Goal: Transaction & Acquisition: Book appointment/travel/reservation

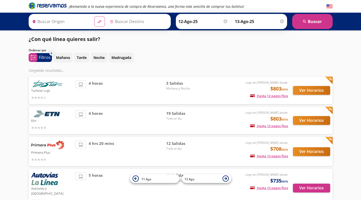
type input "[GEOGRAPHIC_DATA], [GEOGRAPHIC_DATA]"
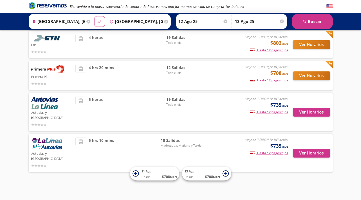
scroll to position [56, 0]
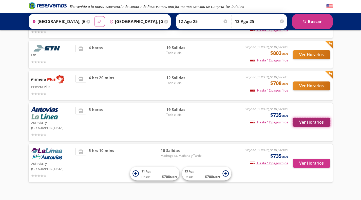
click at [313, 118] on button "Ver Horarios" at bounding box center [311, 122] width 37 height 9
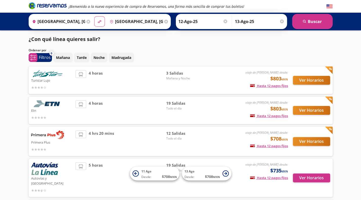
scroll to position [56, 0]
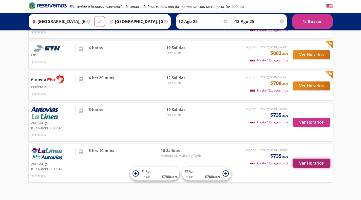
click at [313, 159] on button "Ver Horarios" at bounding box center [311, 163] width 37 height 9
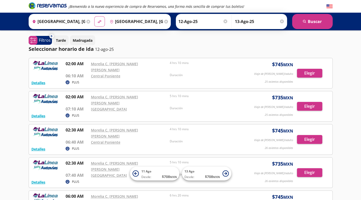
click at [69, 80] on icon at bounding box center [68, 82] width 4 height 4
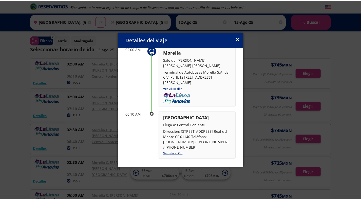
scroll to position [40, 0]
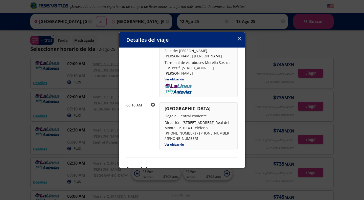
click at [239, 39] on icon "button" at bounding box center [240, 39] width 4 height 4
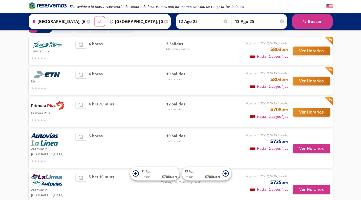
scroll to position [30, 0]
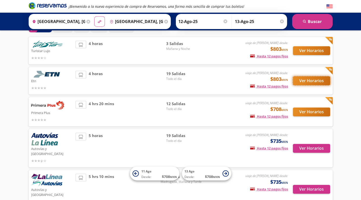
click at [310, 79] on button "Ver Horarios" at bounding box center [311, 80] width 37 height 9
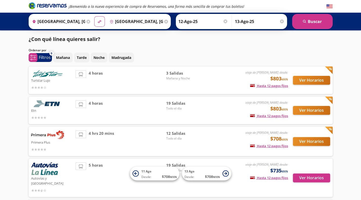
scroll to position [30, 0]
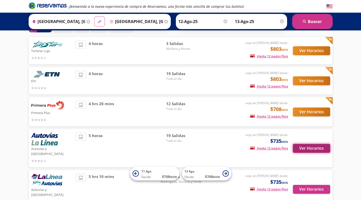
click at [319, 146] on button "Ver Horarios" at bounding box center [311, 148] width 37 height 9
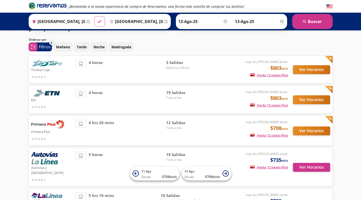
scroll to position [12, 0]
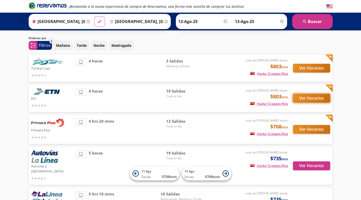
click at [308, 98] on button "Ver Horarios" at bounding box center [311, 98] width 37 height 9
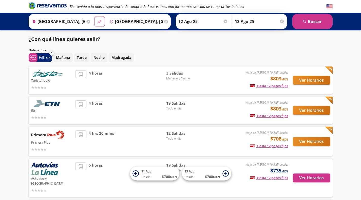
scroll to position [12, 0]
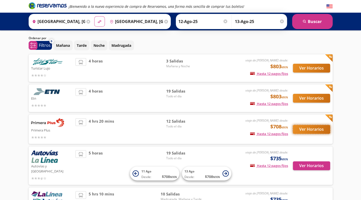
click at [312, 127] on button "Ver Horarios" at bounding box center [311, 129] width 37 height 9
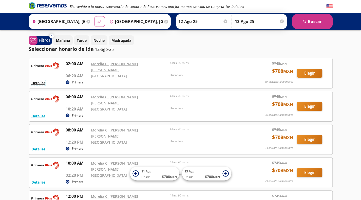
click at [38, 80] on button "Detalles" at bounding box center [38, 82] width 14 height 5
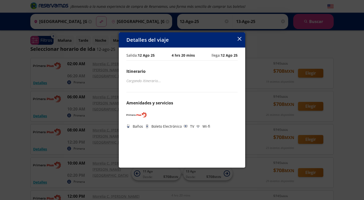
click at [239, 39] on icon "button" at bounding box center [240, 39] width 4 height 4
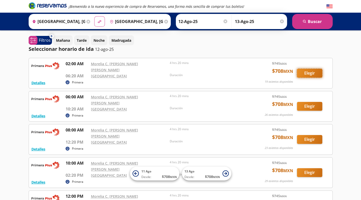
click at [305, 73] on button "Elegir" at bounding box center [309, 73] width 25 height 9
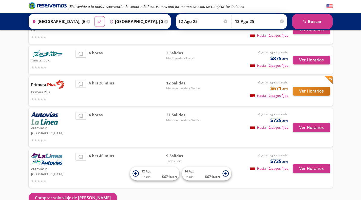
scroll to position [52, 0]
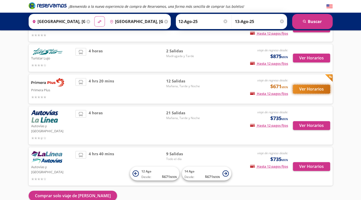
click at [302, 86] on button "Ver Horarios" at bounding box center [311, 89] width 37 height 9
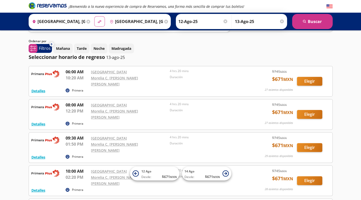
scroll to position [24, 0]
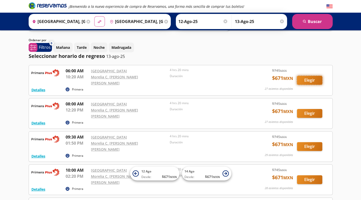
click at [313, 80] on button "Elegir" at bounding box center [309, 80] width 25 height 9
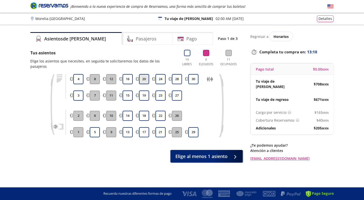
click at [143, 77] on button "20" at bounding box center [144, 79] width 10 height 10
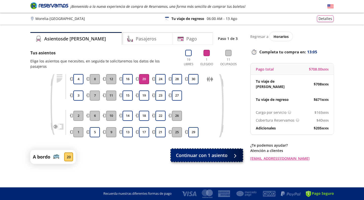
click at [186, 152] on span "Continuar con 1 asiento" at bounding box center [202, 155] width 52 height 7
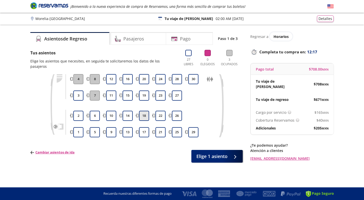
click at [143, 111] on button "18" at bounding box center [144, 116] width 10 height 10
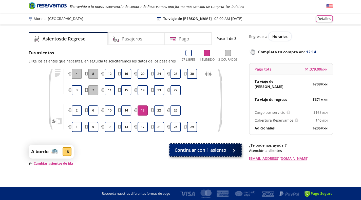
click at [176, 150] on span "Continuar con 1 asiento" at bounding box center [200, 150] width 52 height 7
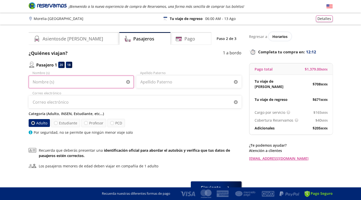
click at [108, 82] on input "Nombre (s)" at bounding box center [81, 82] width 105 height 13
type input "[PERSON_NAME]"
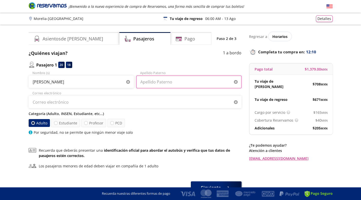
type input "[PERSON_NAME]"
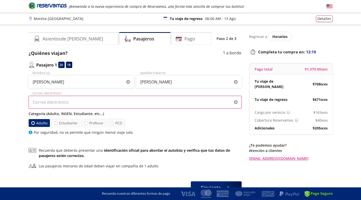
type input "[EMAIL_ADDRESS][DOMAIN_NAME]"
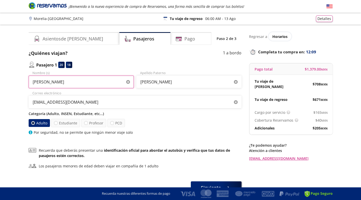
click at [105, 81] on input "[PERSON_NAME]" at bounding box center [81, 82] width 105 height 13
type input "[PERSON_NAME]"
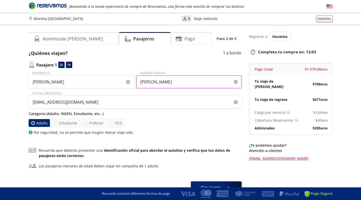
drag, startPoint x: 165, startPoint y: 81, endPoint x: 121, endPoint y: 87, distance: 43.7
click at [121, 87] on div "[PERSON_NAME] Nombre (s) [PERSON_NAME] Apellido Paterno" at bounding box center [135, 80] width 213 height 18
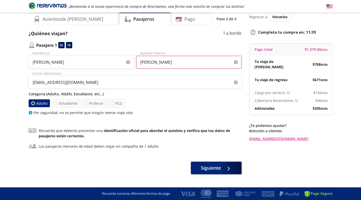
scroll to position [20, 0]
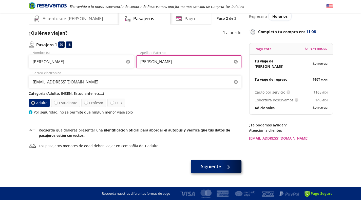
type input "[PERSON_NAME]"
click at [220, 169] on span "Siguiente" at bounding box center [211, 166] width 20 height 7
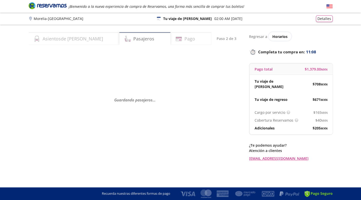
scroll to position [0, 0]
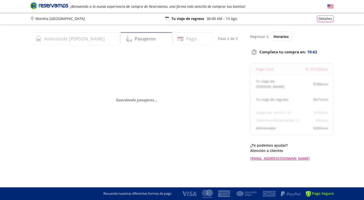
select select "MX"
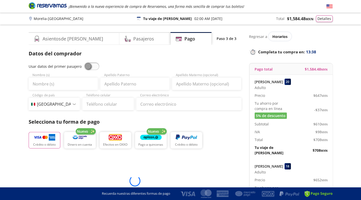
click at [86, 67] on span at bounding box center [91, 67] width 15 height 8
click at [84, 63] on input "checkbox" at bounding box center [84, 63] width 0 height 0
type input "[PERSON_NAME]"
type input "[EMAIL_ADDRESS][DOMAIN_NAME]"
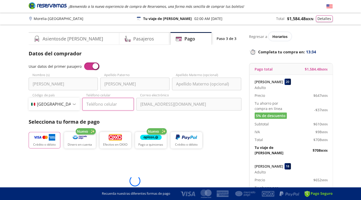
click at [120, 108] on input "Teléfono celular" at bounding box center [107, 104] width 51 height 13
type input "[PHONE_NUMBER]"
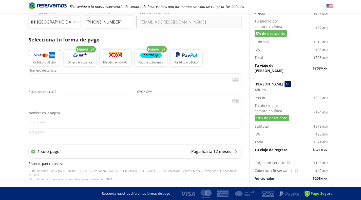
scroll to position [74, 0]
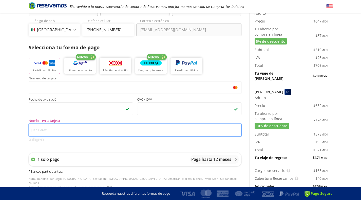
click at [46, 129] on input "Nombre en la tarjeta" at bounding box center [135, 130] width 213 height 13
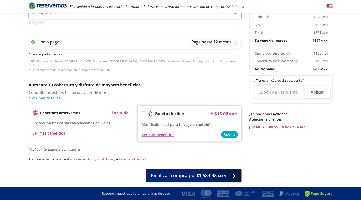
scroll to position [195, 0]
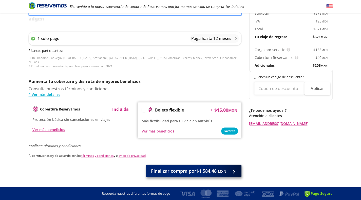
type input "[PERSON_NAME]"
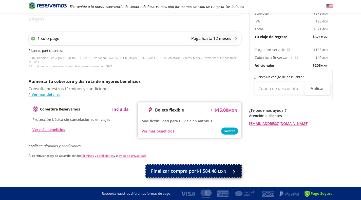
click at [220, 172] on button "Finalizar compra por $1,584.48 MXN" at bounding box center [193, 171] width 95 height 13
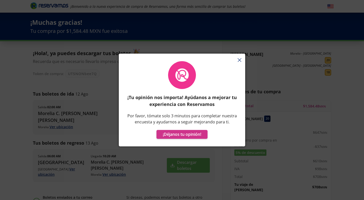
click at [241, 61] on div "¡Tu opinión nos importa! Ayúdanos a mejorar tu experiencia con Reservamos Por f…" at bounding box center [182, 103] width 127 height 88
click at [239, 60] on div "¡Tu opinión nos importa! Ayúdanos a mejorar tu experiencia con Reservamos Por f…" at bounding box center [182, 103] width 127 height 88
click at [183, 134] on button "¡Déjanos tu opinión!" at bounding box center [182, 134] width 51 height 9
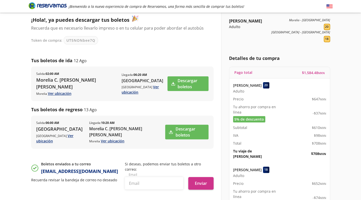
scroll to position [31, 0]
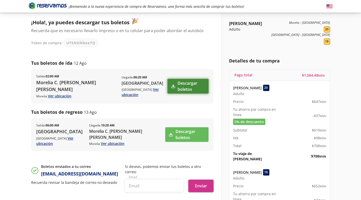
click at [183, 83] on link "Descargar boletos" at bounding box center [187, 86] width 41 height 15
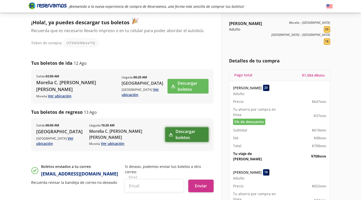
click at [181, 140] on link "Descargar boletos" at bounding box center [186, 134] width 43 height 15
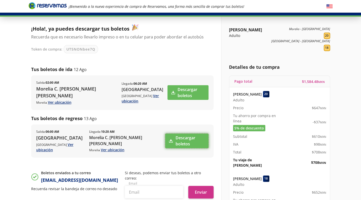
scroll to position [0, 0]
